Goal: Transaction & Acquisition: Book appointment/travel/reservation

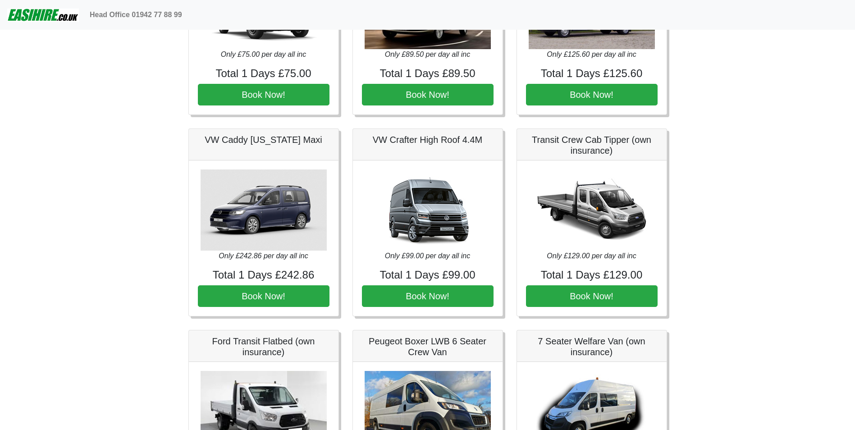
scroll to position [180, 0]
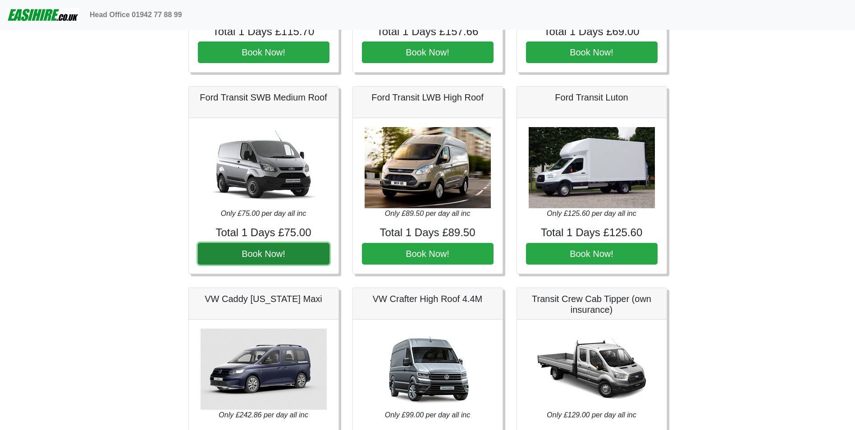
click at [279, 252] on button "Book Now!" at bounding box center [264, 254] width 132 height 22
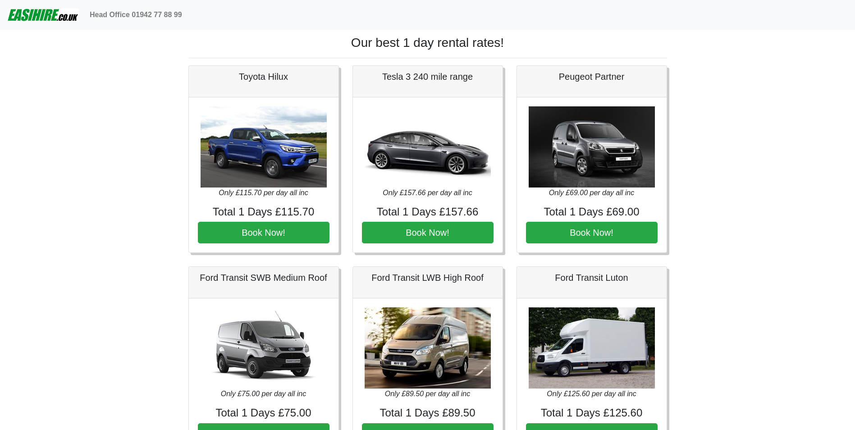
scroll to position [180, 0]
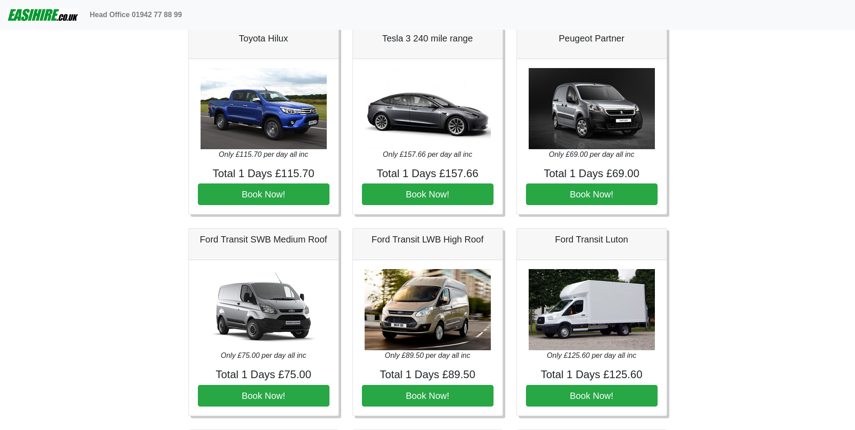
scroll to position [90, 0]
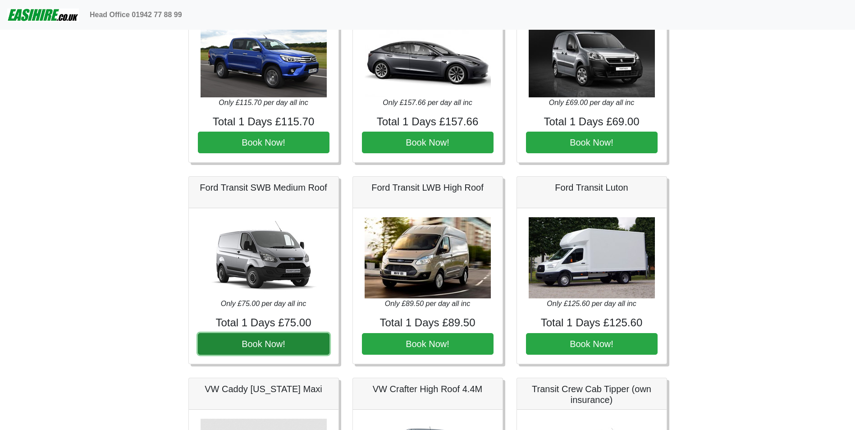
click at [261, 343] on button "Book Now!" at bounding box center [264, 344] width 132 height 22
